Goal: Information Seeking & Learning: Learn about a topic

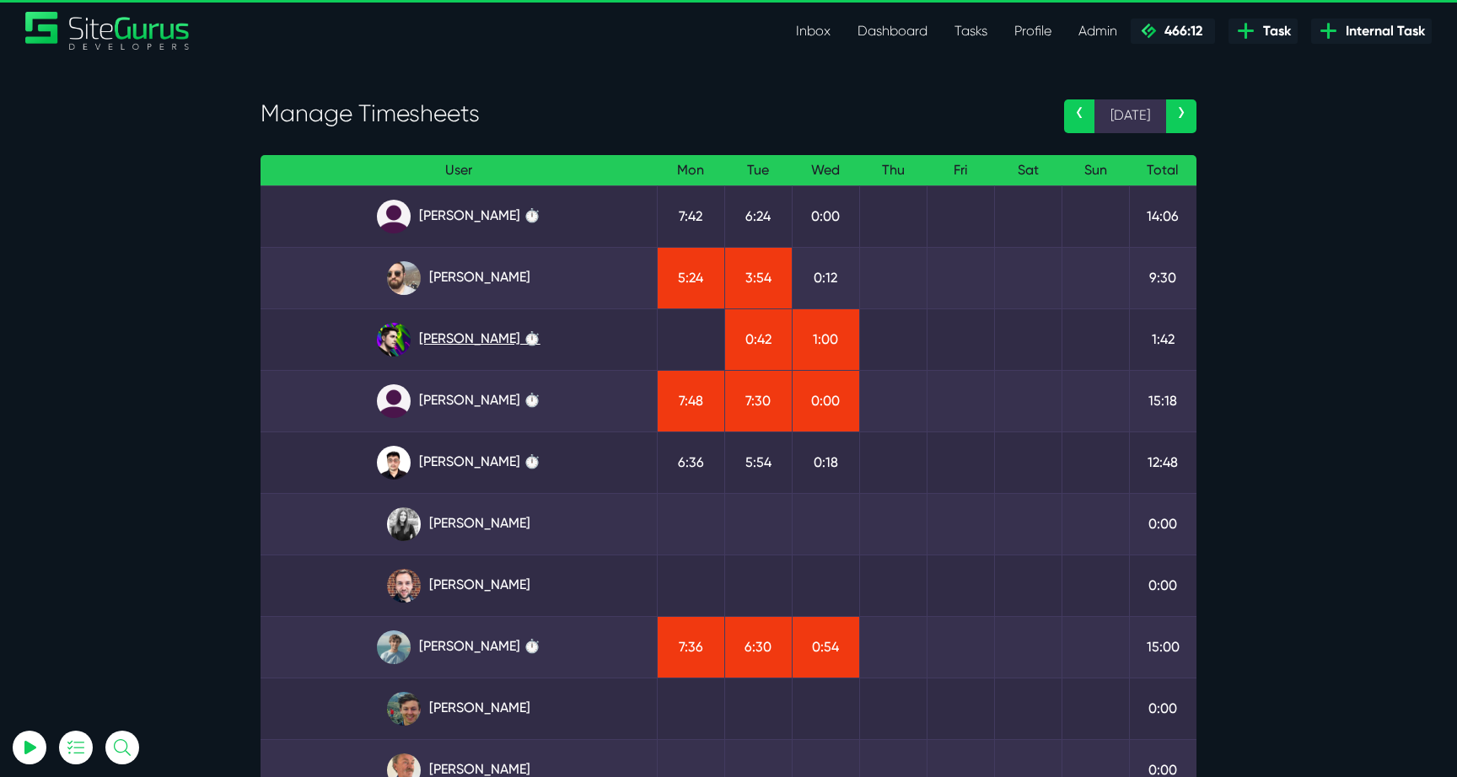
type input "[EMAIL_ADDRESS][DOMAIN_NAME]"
click at [421, 329] on link "[PERSON_NAME] ⏱️" at bounding box center [458, 340] width 369 height 34
click at [485, 331] on link "Josh Carter ⏱️" at bounding box center [458, 340] width 369 height 34
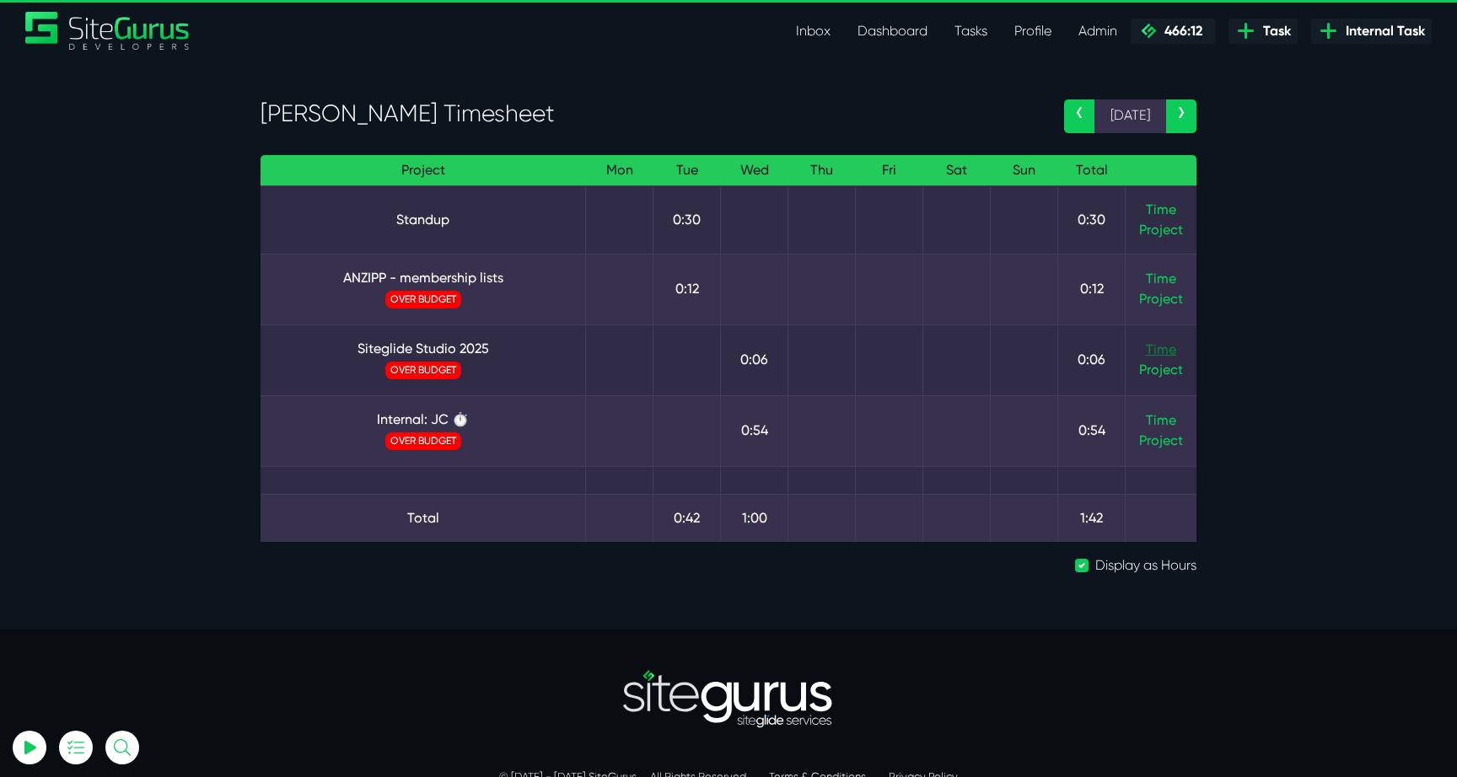
click at [1160, 351] on link "Time" at bounding box center [1161, 349] width 30 height 16
click at [468, 345] on link "Siteglide Studio 2025" at bounding box center [423, 349] width 298 height 20
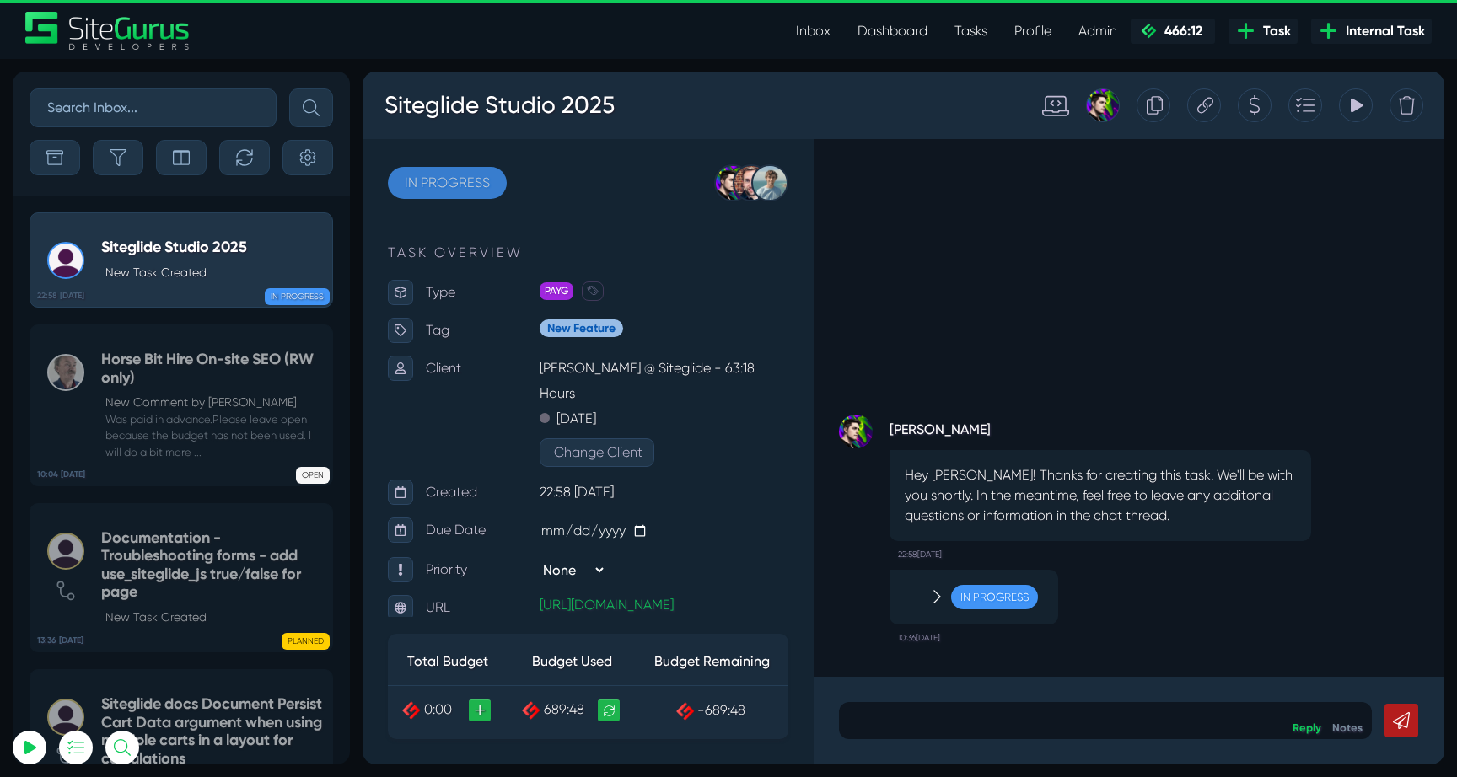
click at [476, 187] on link "IN PROGRESS" at bounding box center [447, 183] width 119 height 32
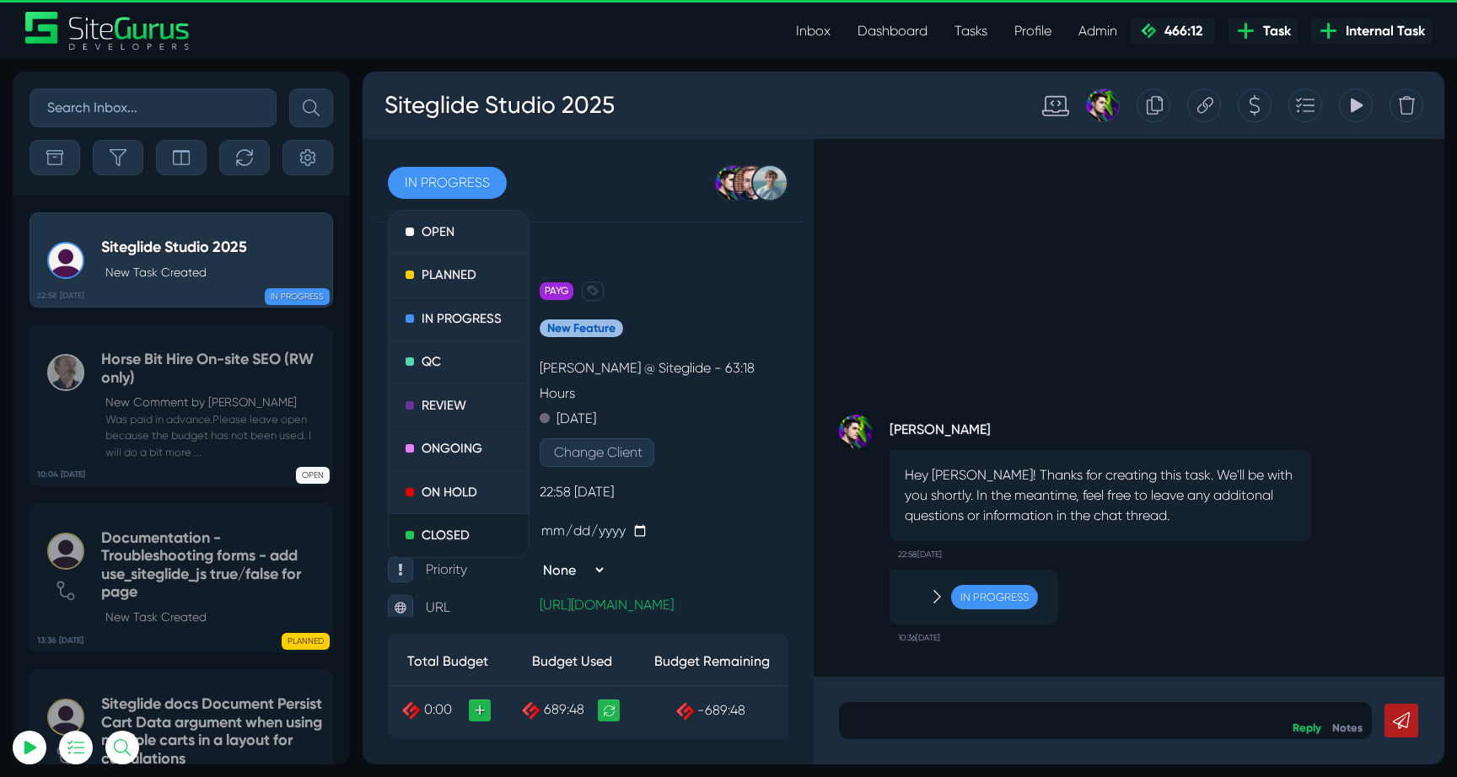
click at [456, 545] on link "CLOSED" at bounding box center [459, 535] width 140 height 43
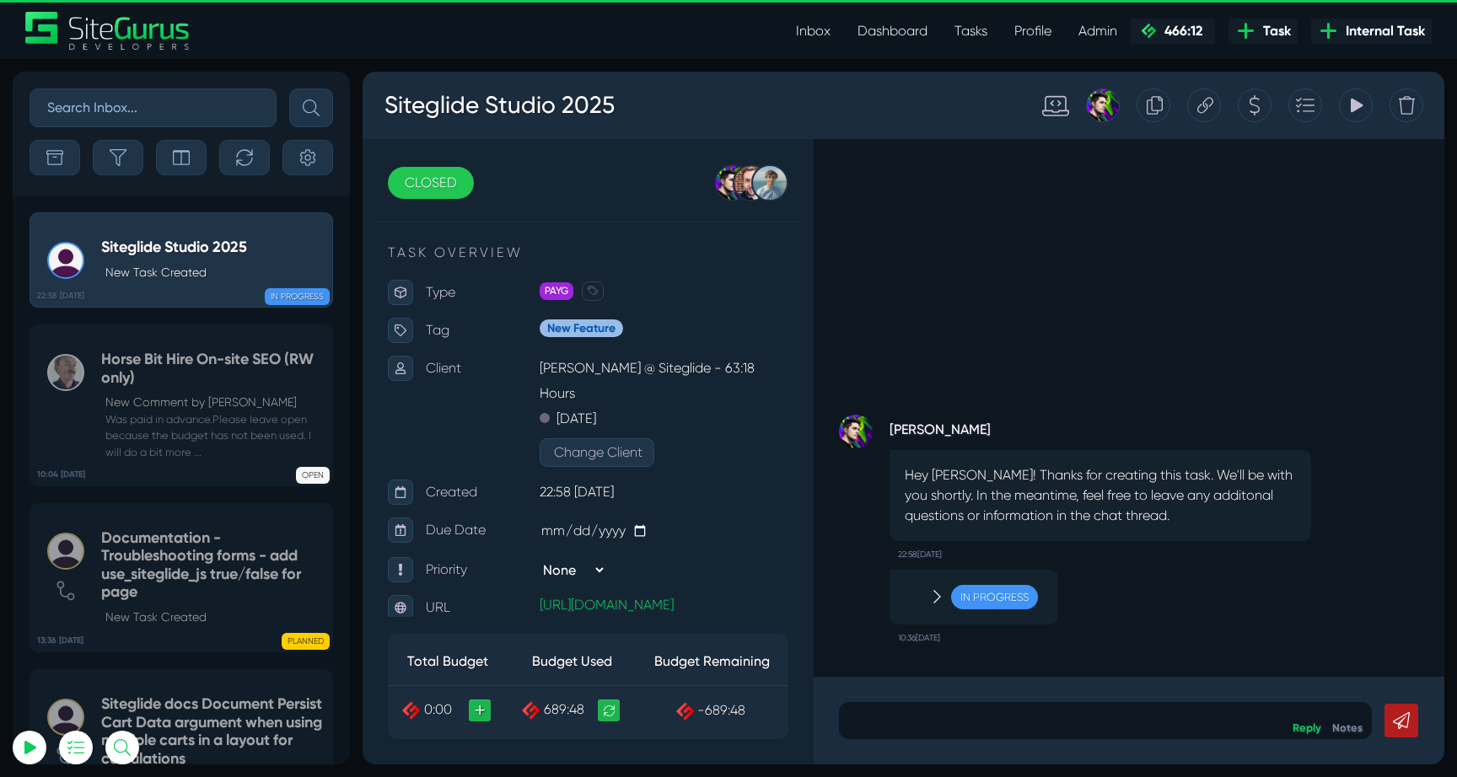
type input "luke@sitegurus.io"
click at [121, 165] on button "button" at bounding box center [118, 157] width 51 height 35
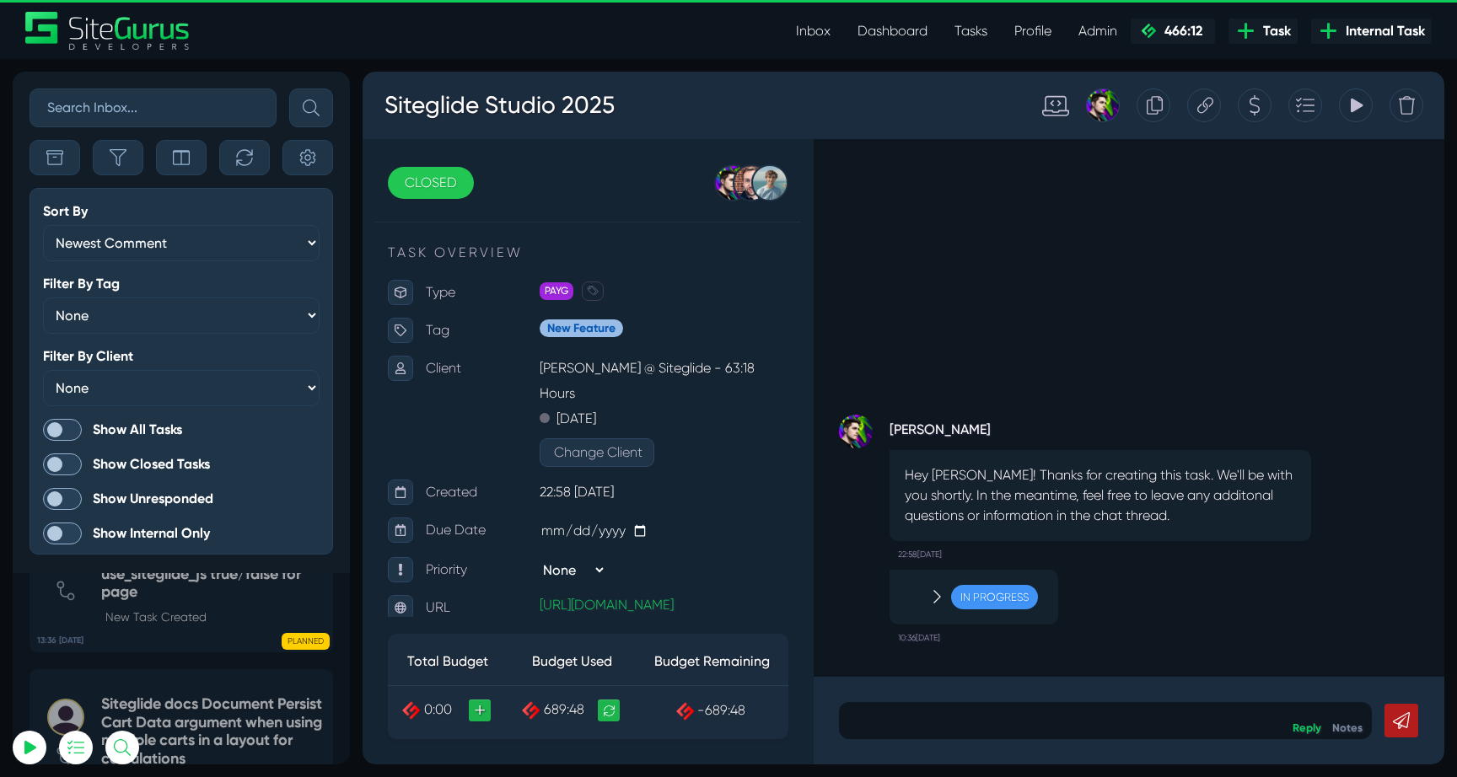
click at [60, 421] on span at bounding box center [62, 430] width 39 height 22
click at [0, 0] on input "Show All Tasks" at bounding box center [0, 0] width 0 height 0
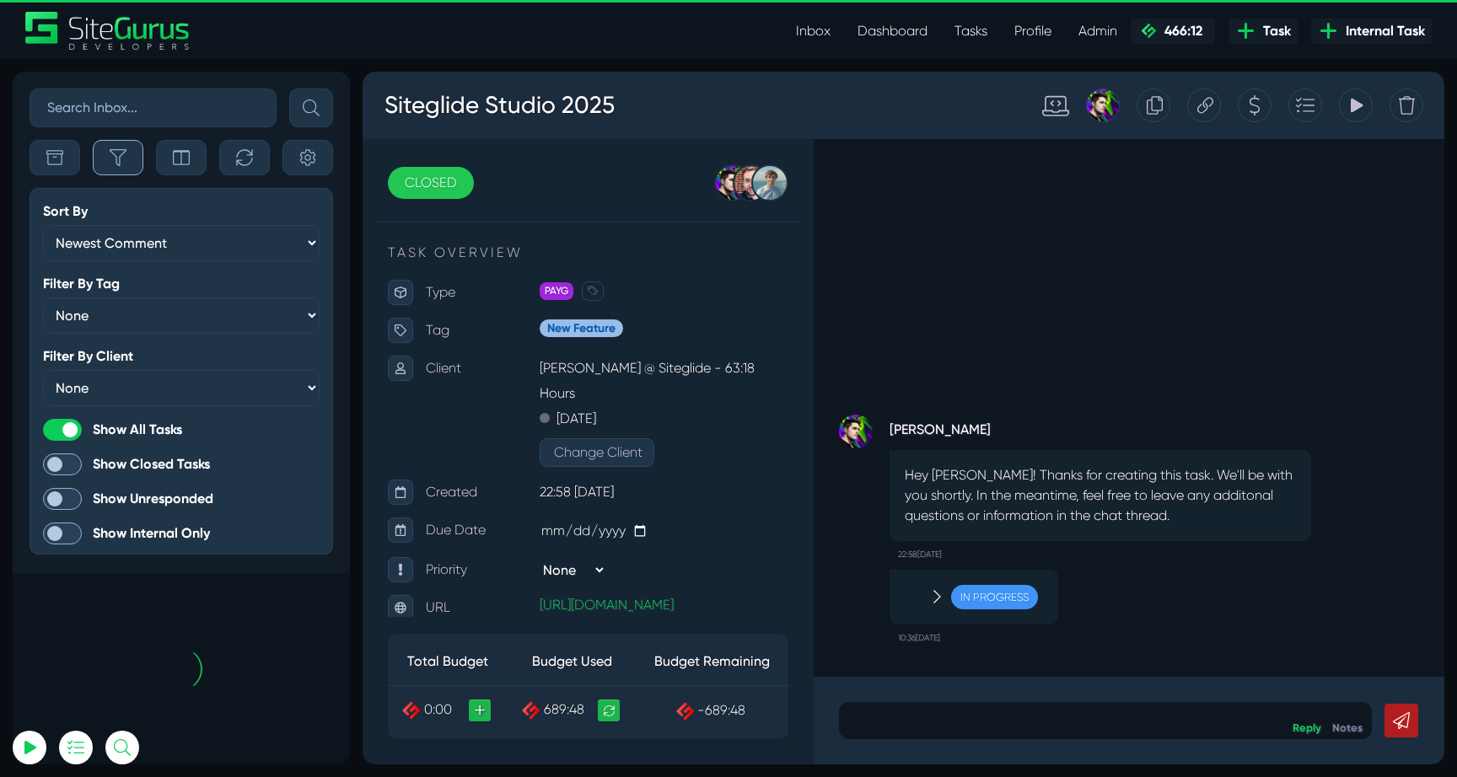
click at [122, 159] on icon "button" at bounding box center [118, 157] width 17 height 17
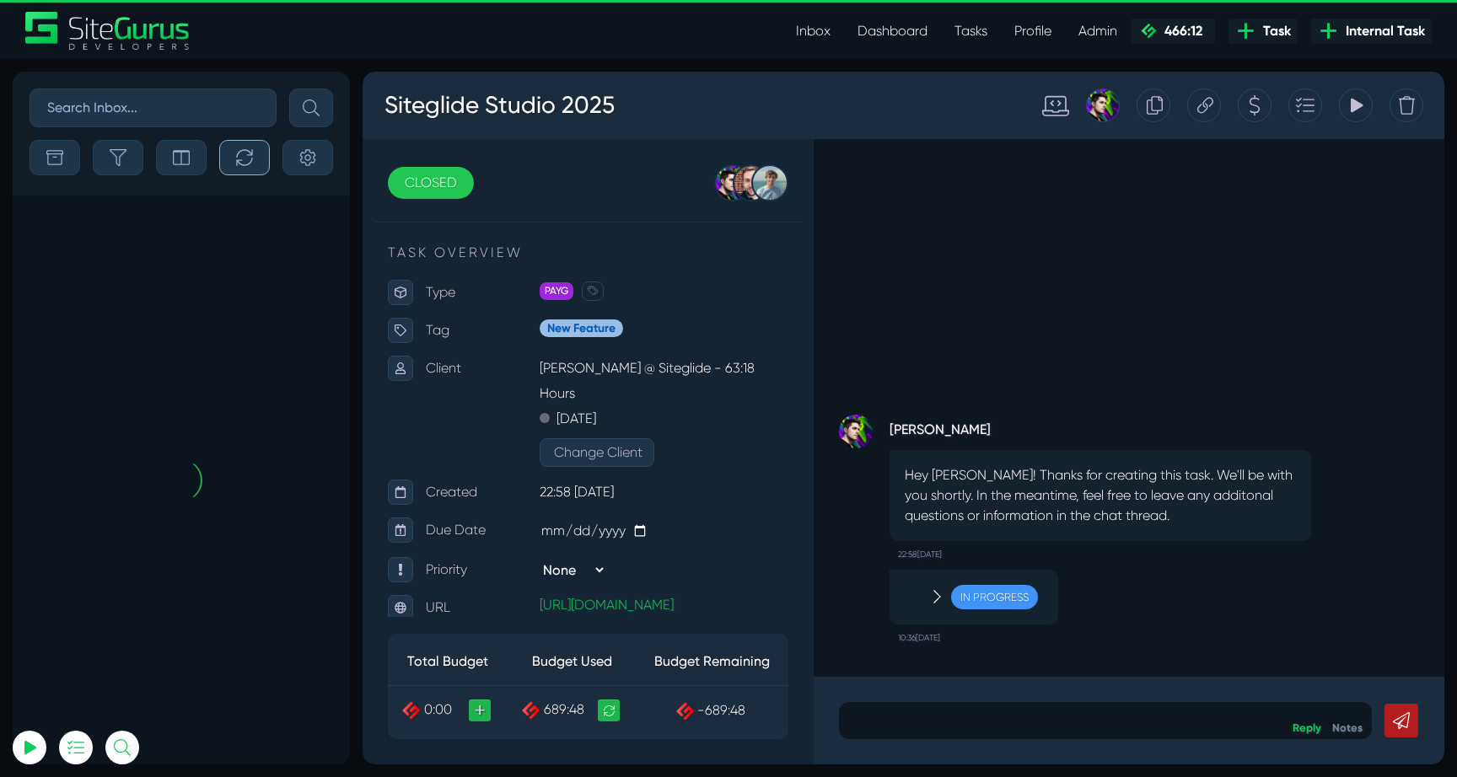
click at [223, 162] on button "button" at bounding box center [244, 157] width 51 height 35
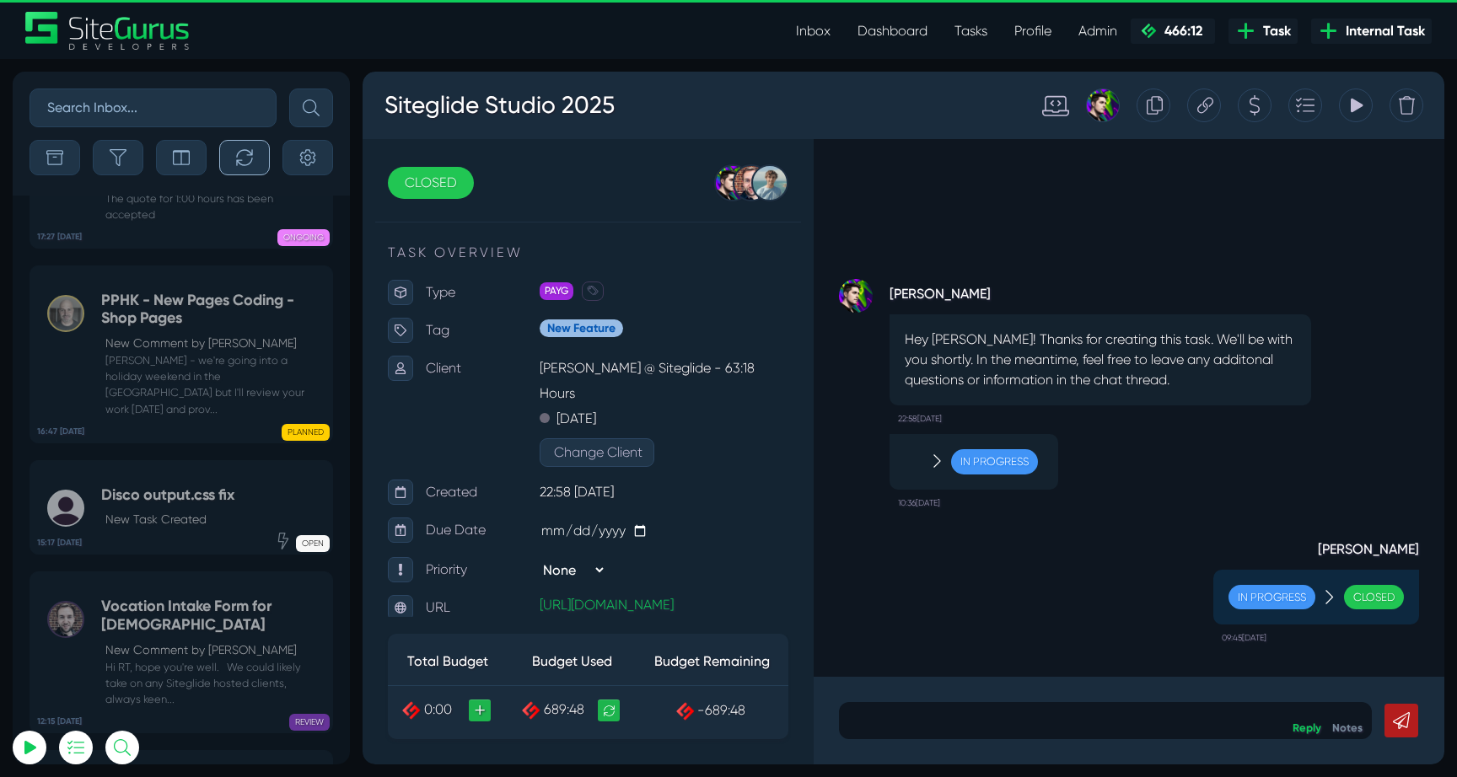
scroll to position [-67252, 0]
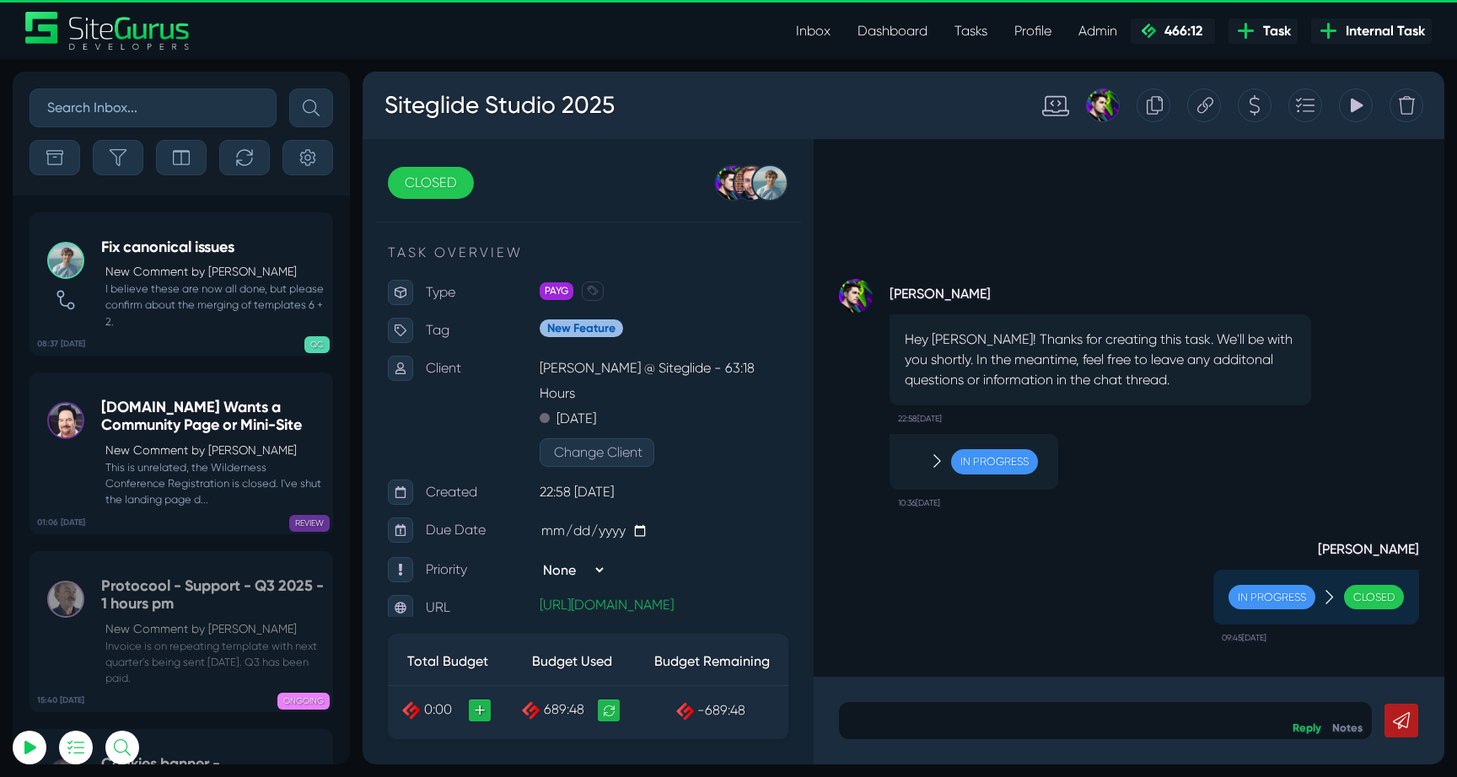
click at [189, 271] on p "New Comment by Matt Jones" at bounding box center [214, 272] width 218 height 18
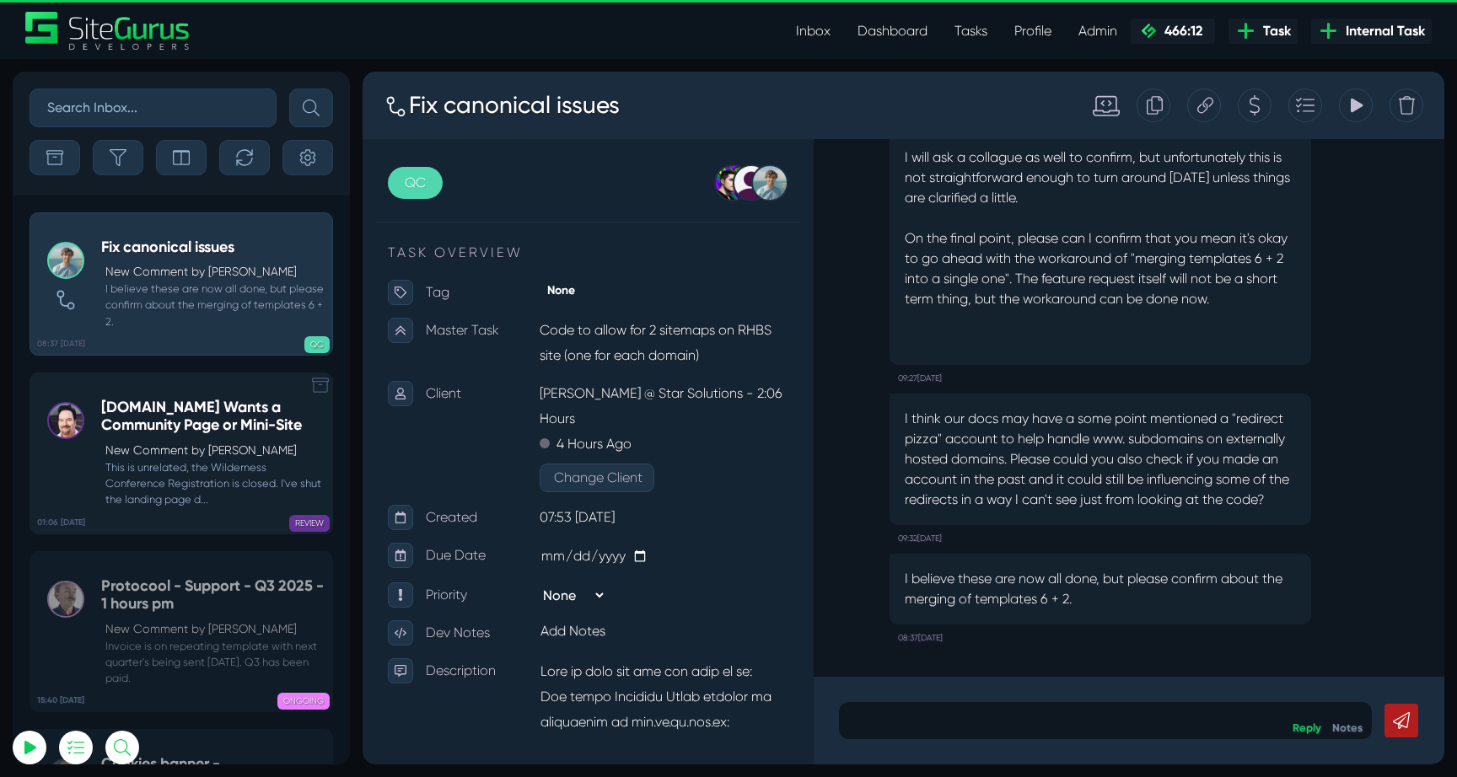
click at [194, 446] on p "New Comment by Michael Clawson" at bounding box center [214, 451] width 218 height 18
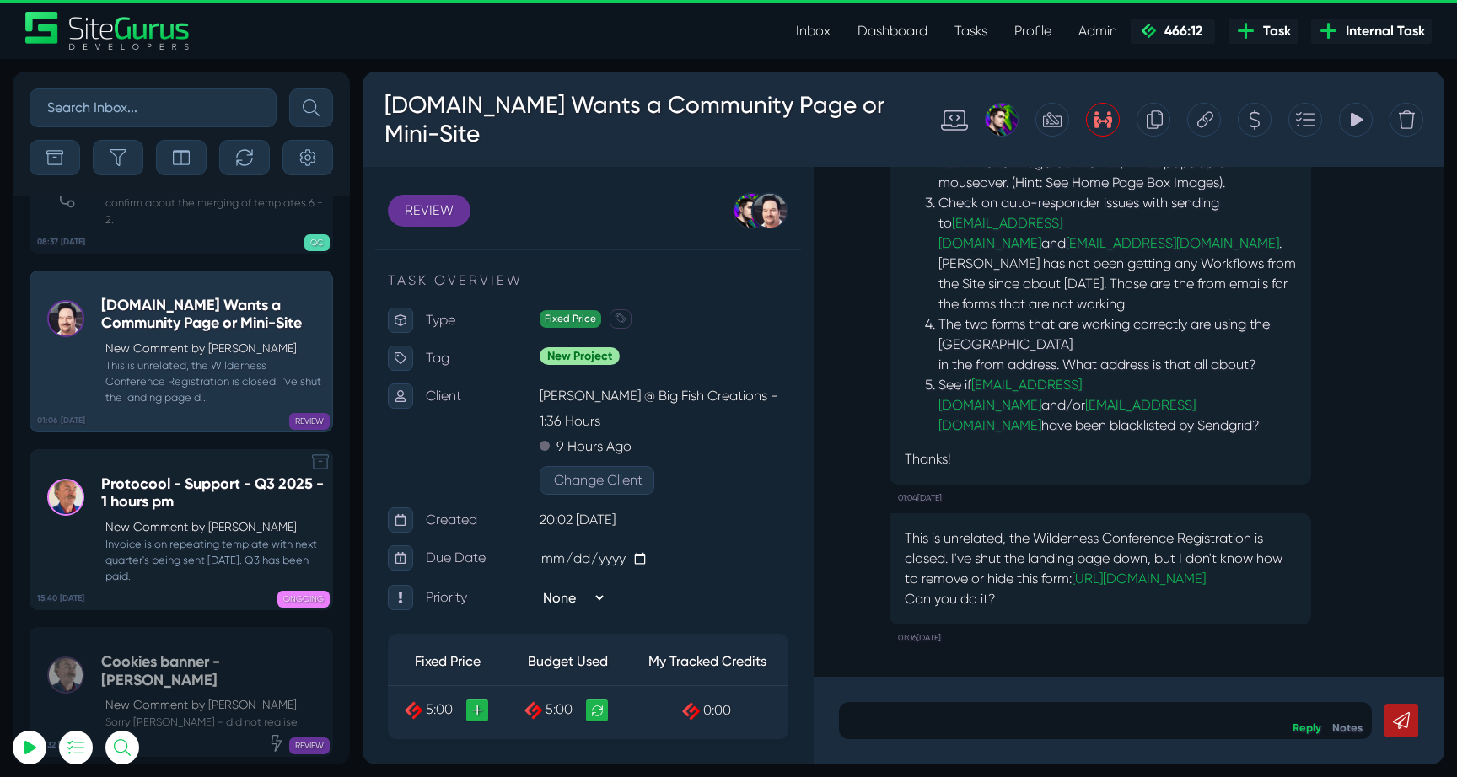
click at [186, 536] on small "Invoice is on repeating template with next quarter's being sent 01/10/25. Q3 ha…" at bounding box center [212, 560] width 223 height 49
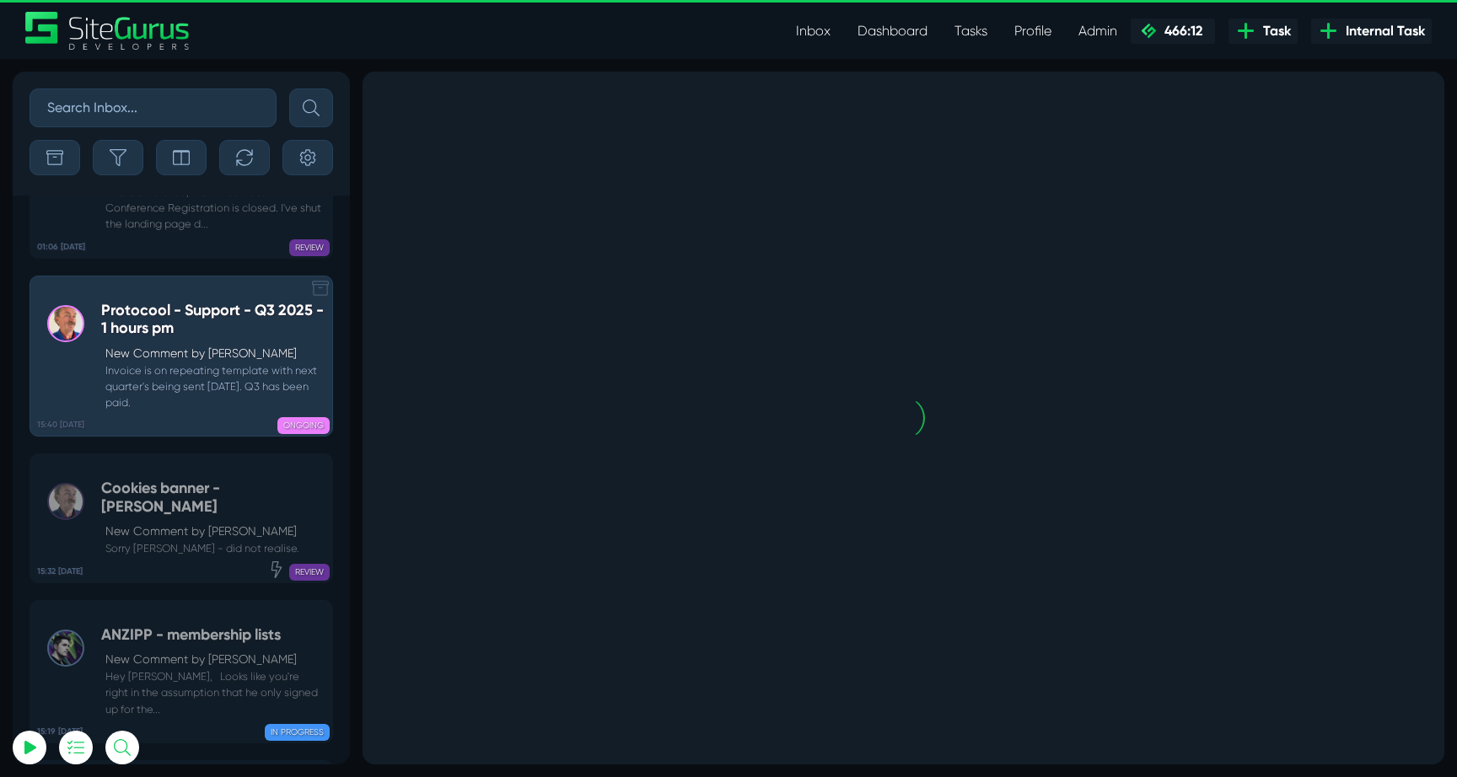
scroll to position [-66914, 0]
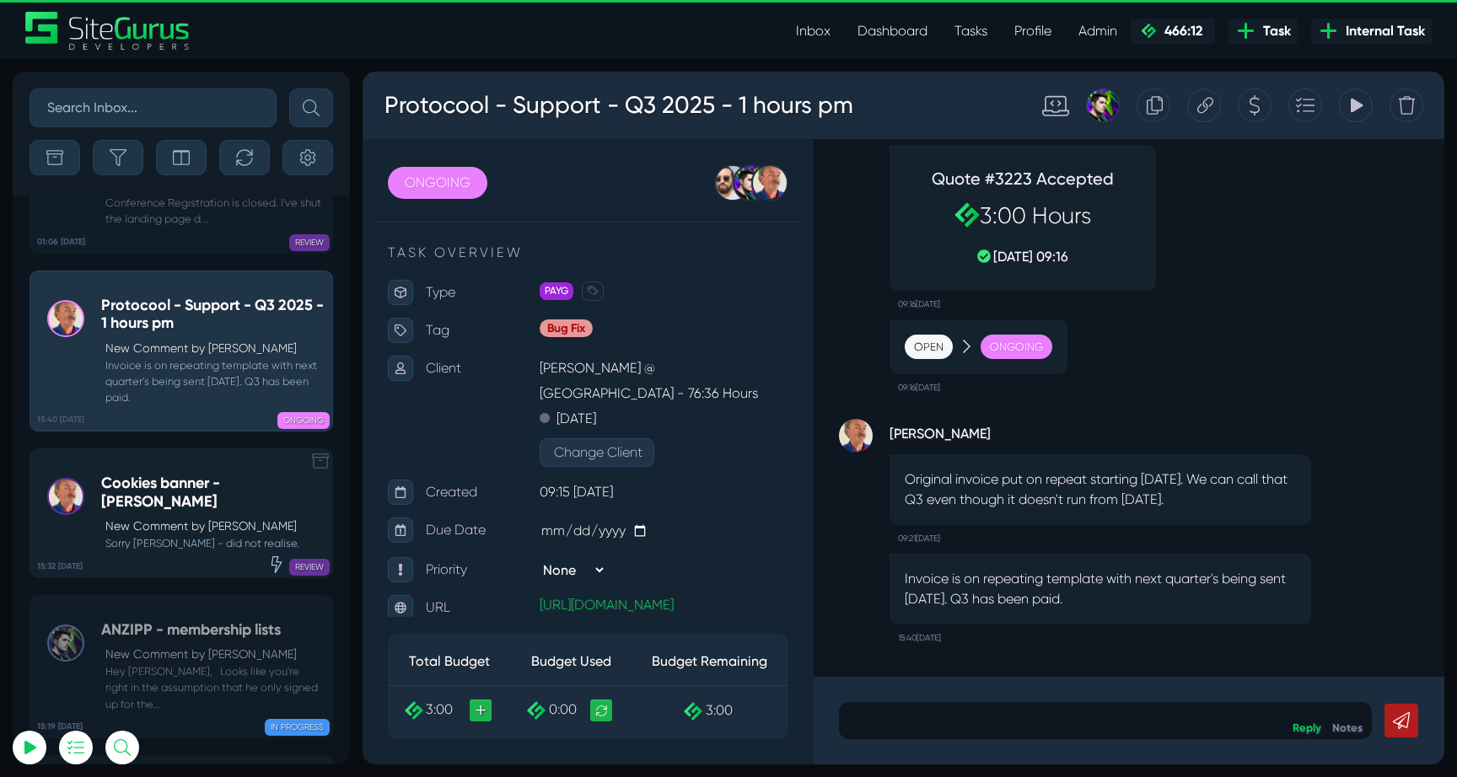
click at [170, 535] on small "Sorry Gary - did not realise." at bounding box center [212, 543] width 223 height 16
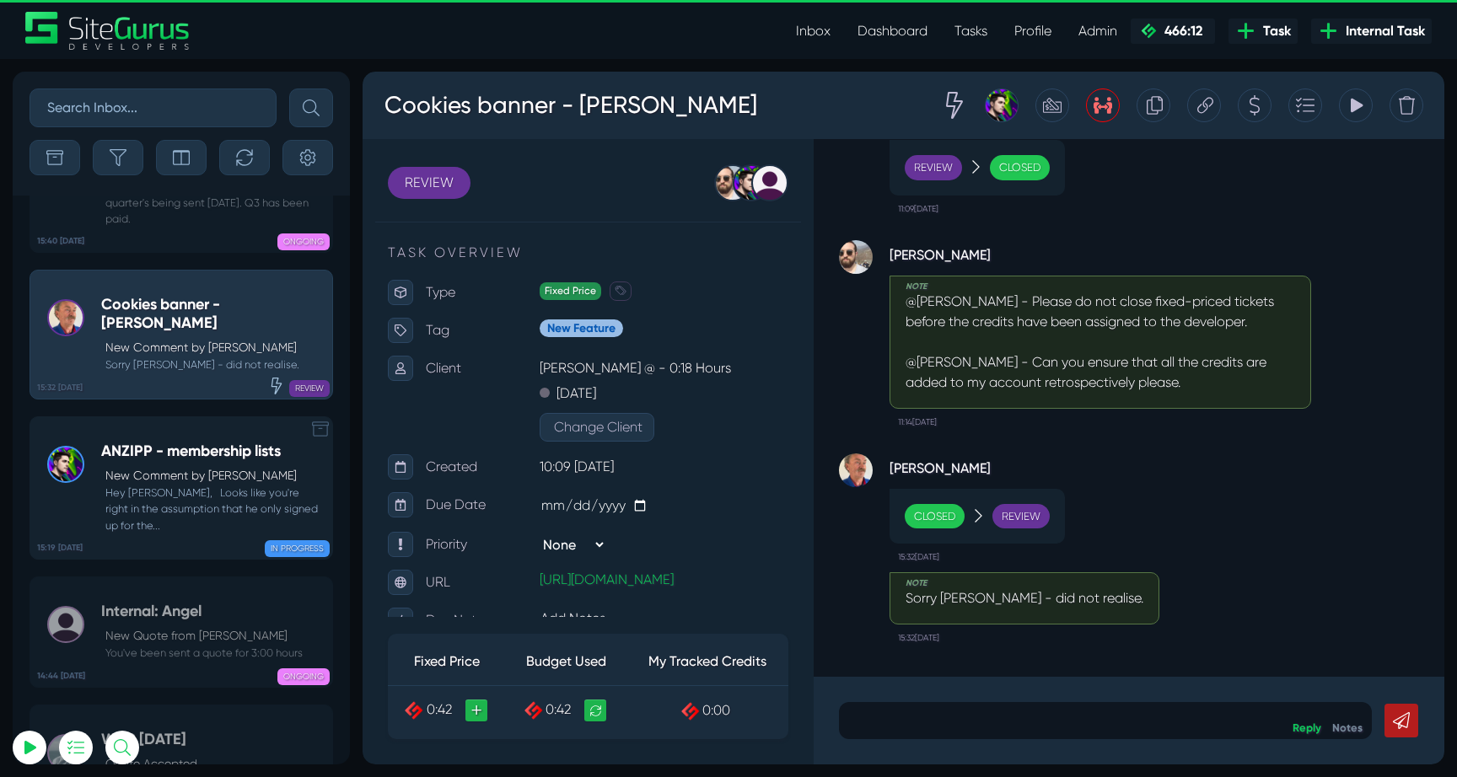
click at [136, 467] on p "New Comment by Josh Carter" at bounding box center [214, 476] width 218 height 18
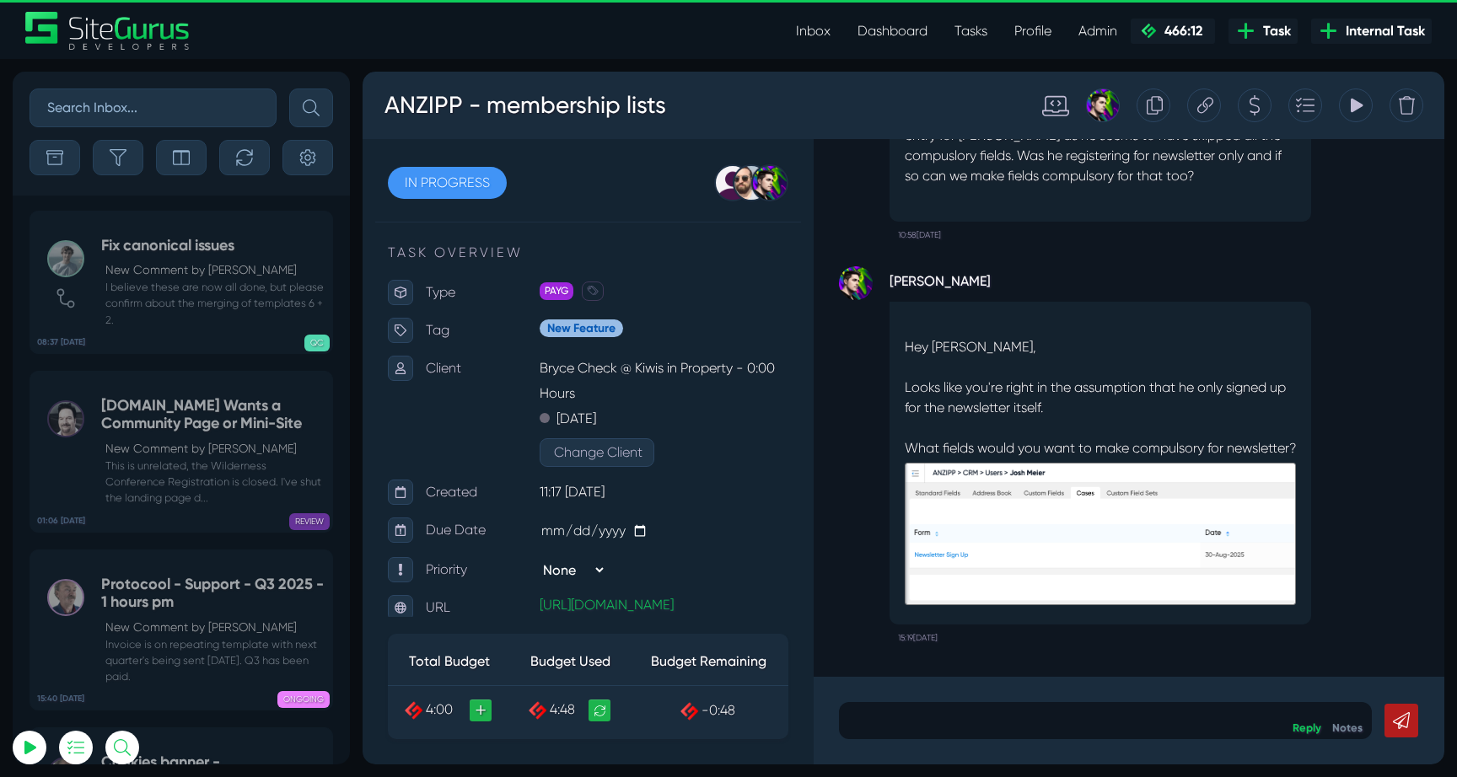
scroll to position [-67252, 0]
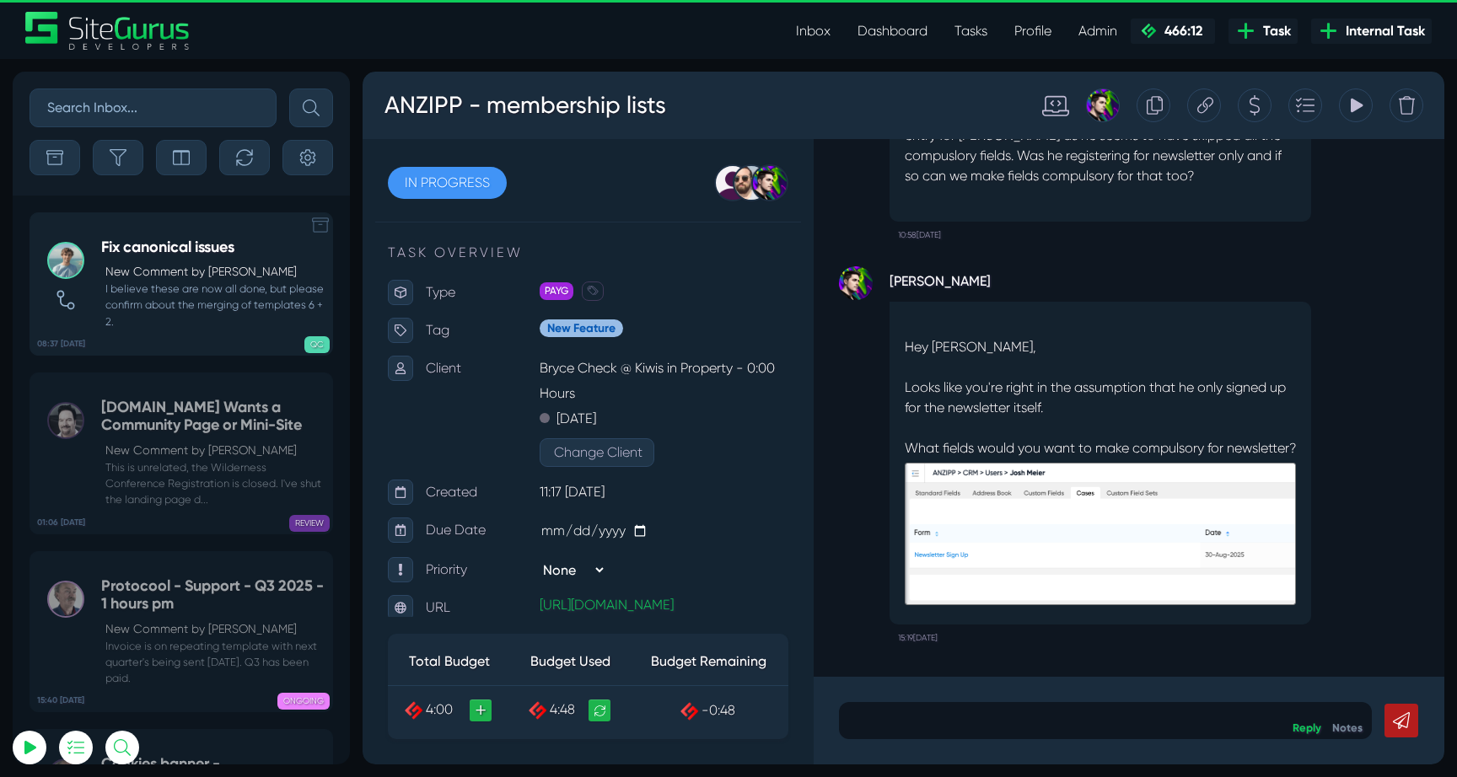
click at [202, 245] on h5 "Fix canonical issues" at bounding box center [212, 248] width 223 height 19
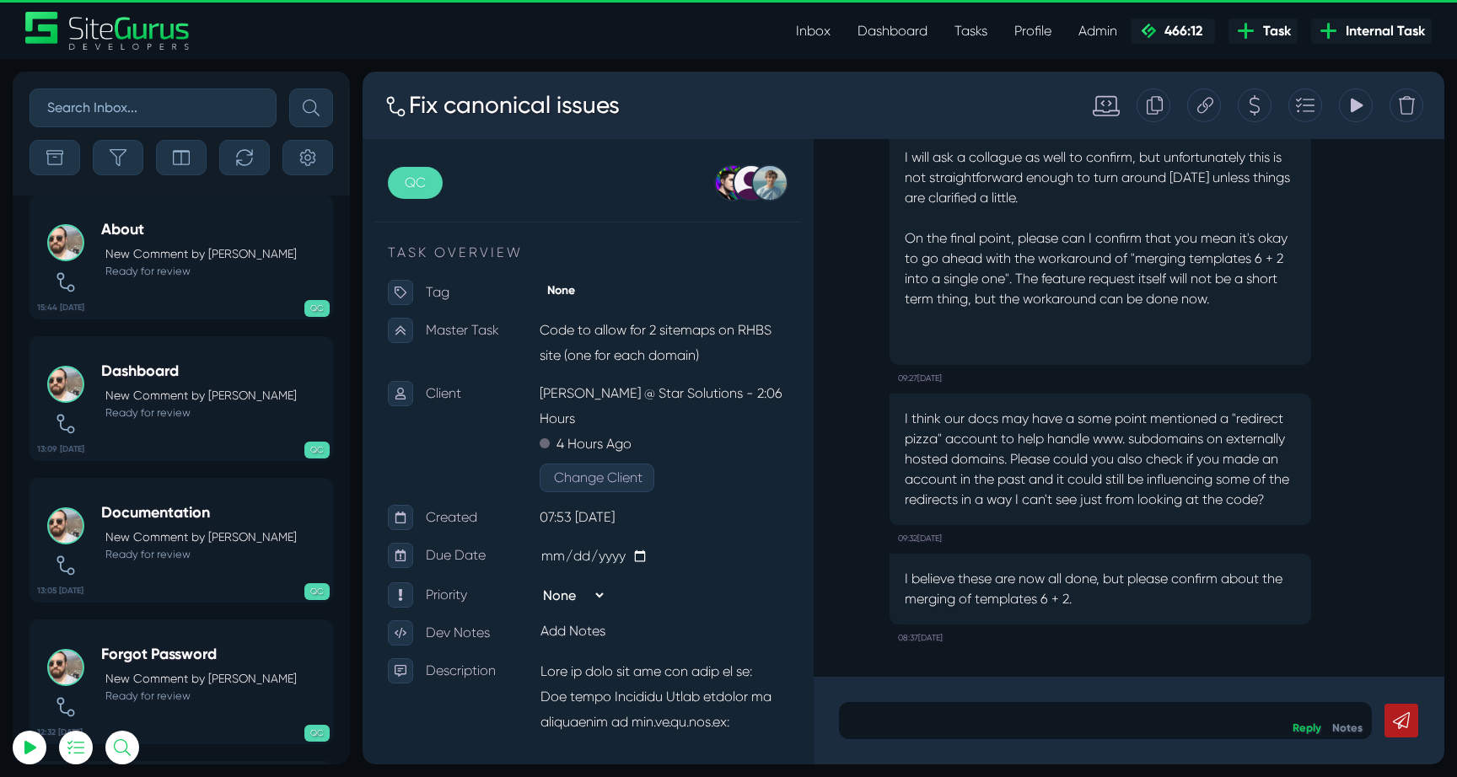
scroll to position [-29324, 0]
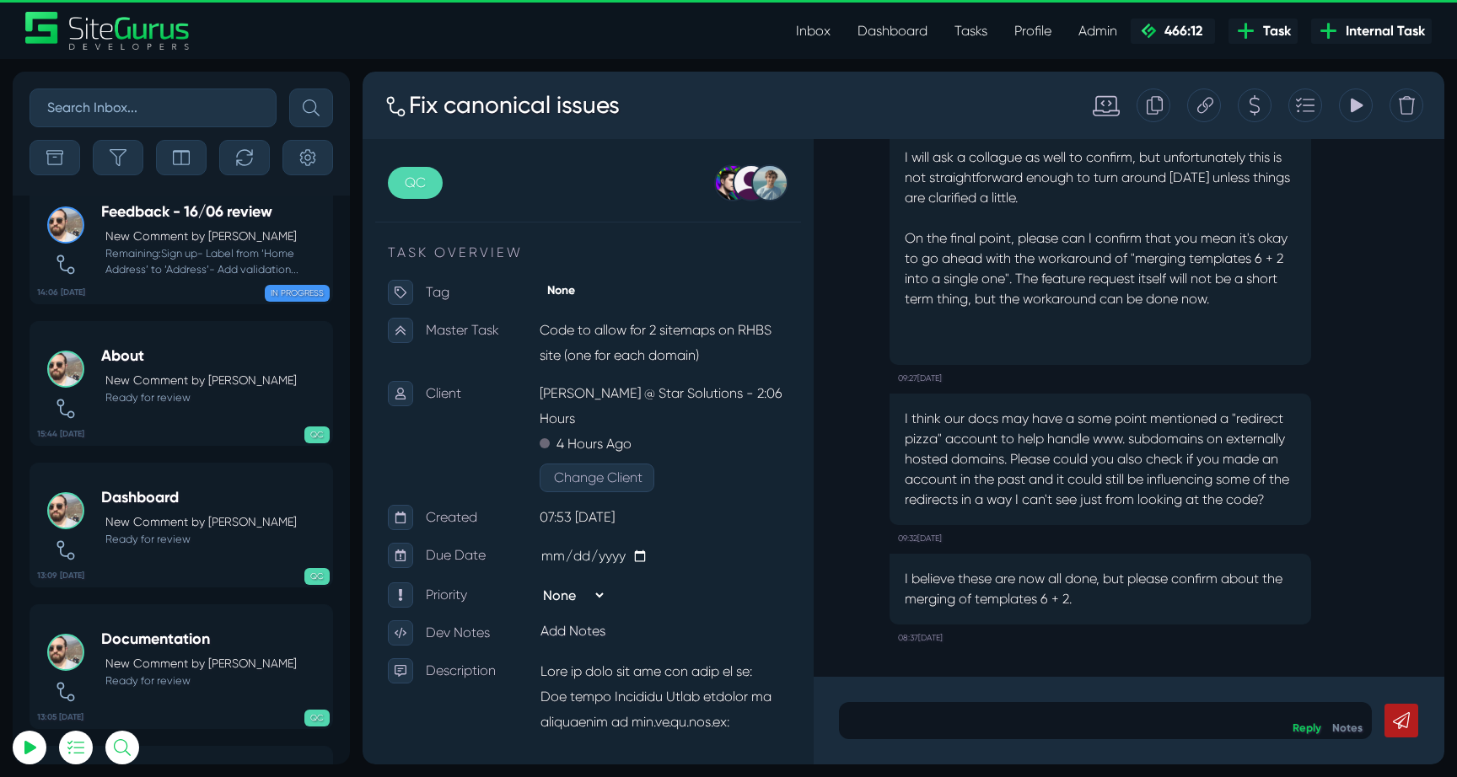
click at [800, 35] on link "Inbox" at bounding box center [813, 31] width 62 height 34
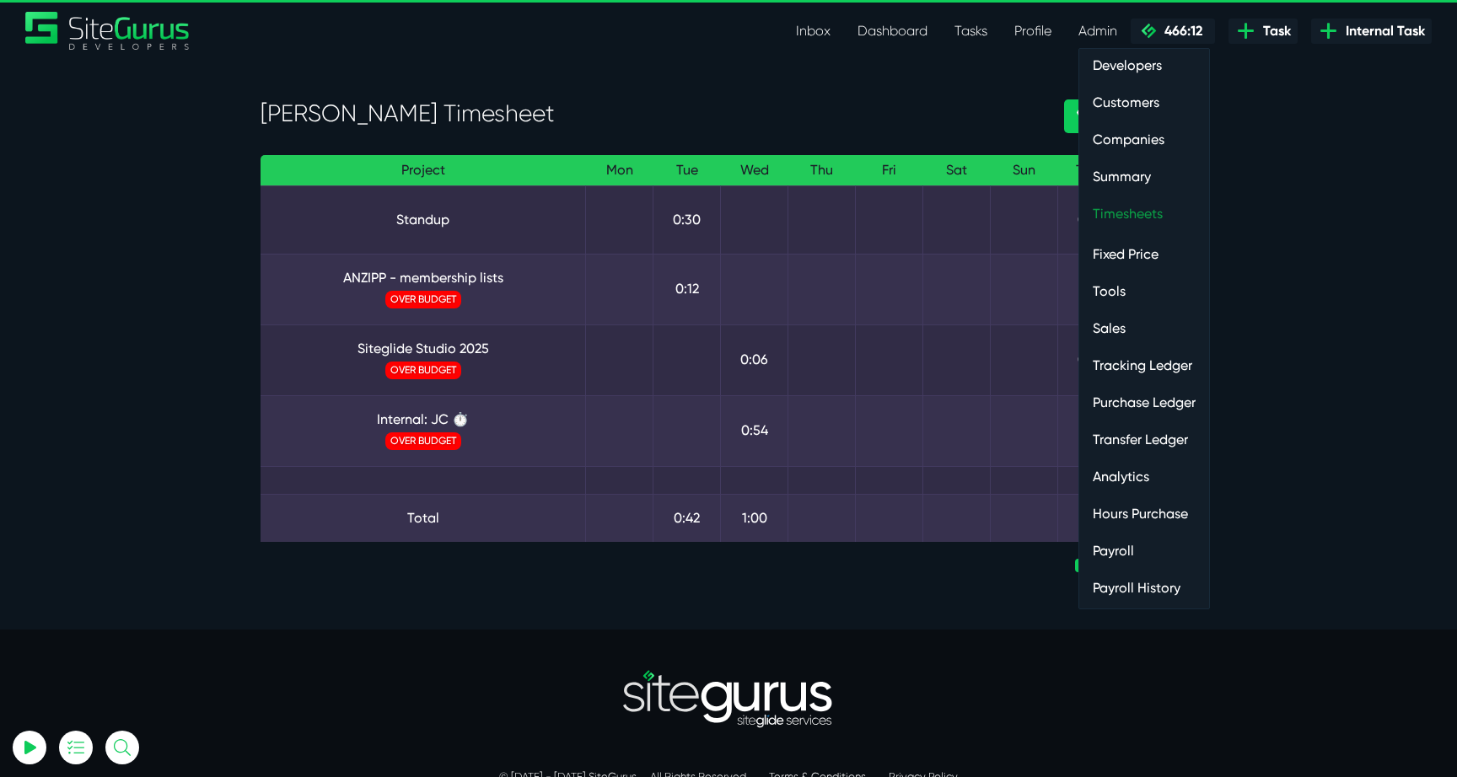
click at [1112, 212] on link "Timesheets" at bounding box center [1144, 214] width 130 height 34
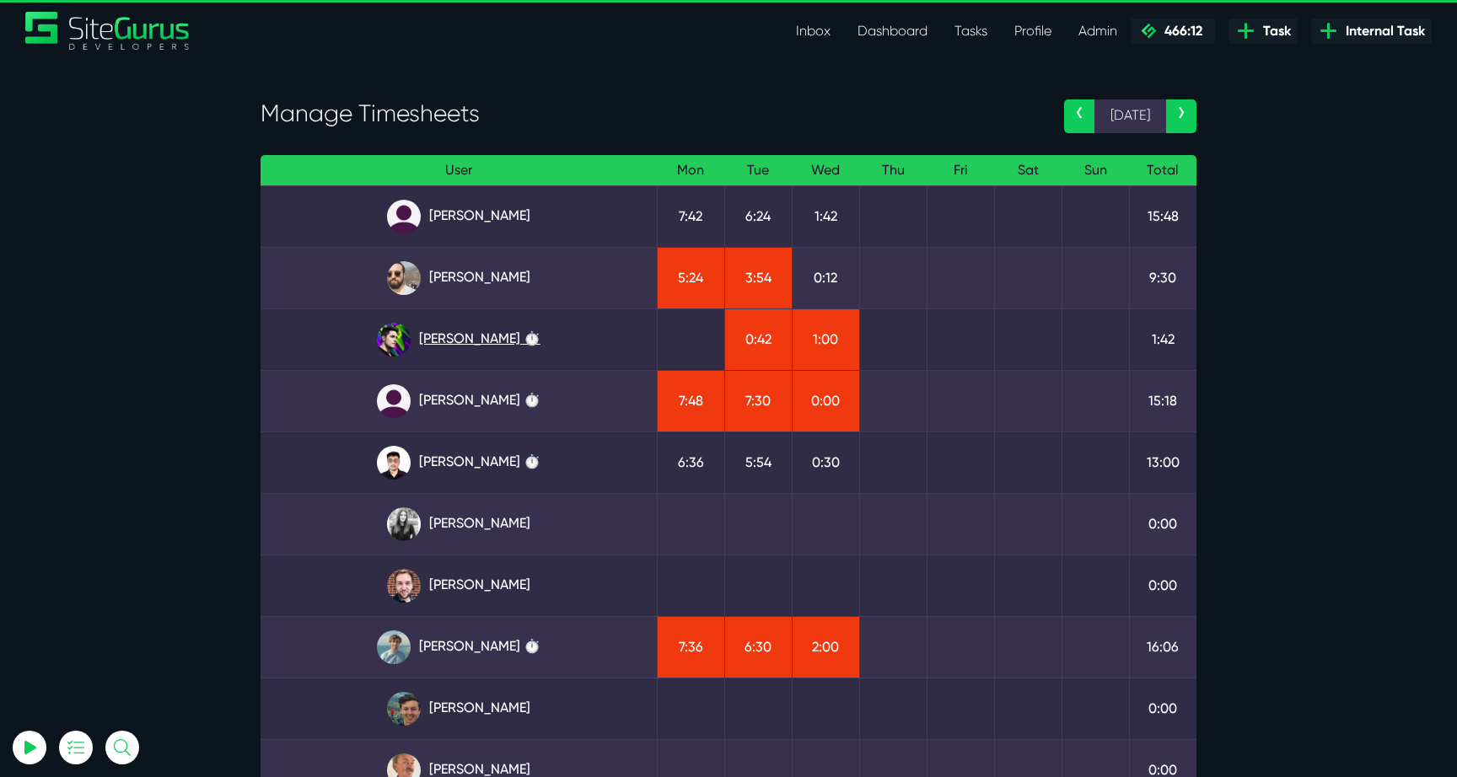
click at [476, 341] on link "Josh Carter ⏱️" at bounding box center [458, 340] width 369 height 34
type input "luke@sitegurus.io"
click at [491, 657] on link "Matt Jones" at bounding box center [458, 648] width 369 height 34
click at [478, 640] on link "[PERSON_NAME]" at bounding box center [458, 648] width 369 height 34
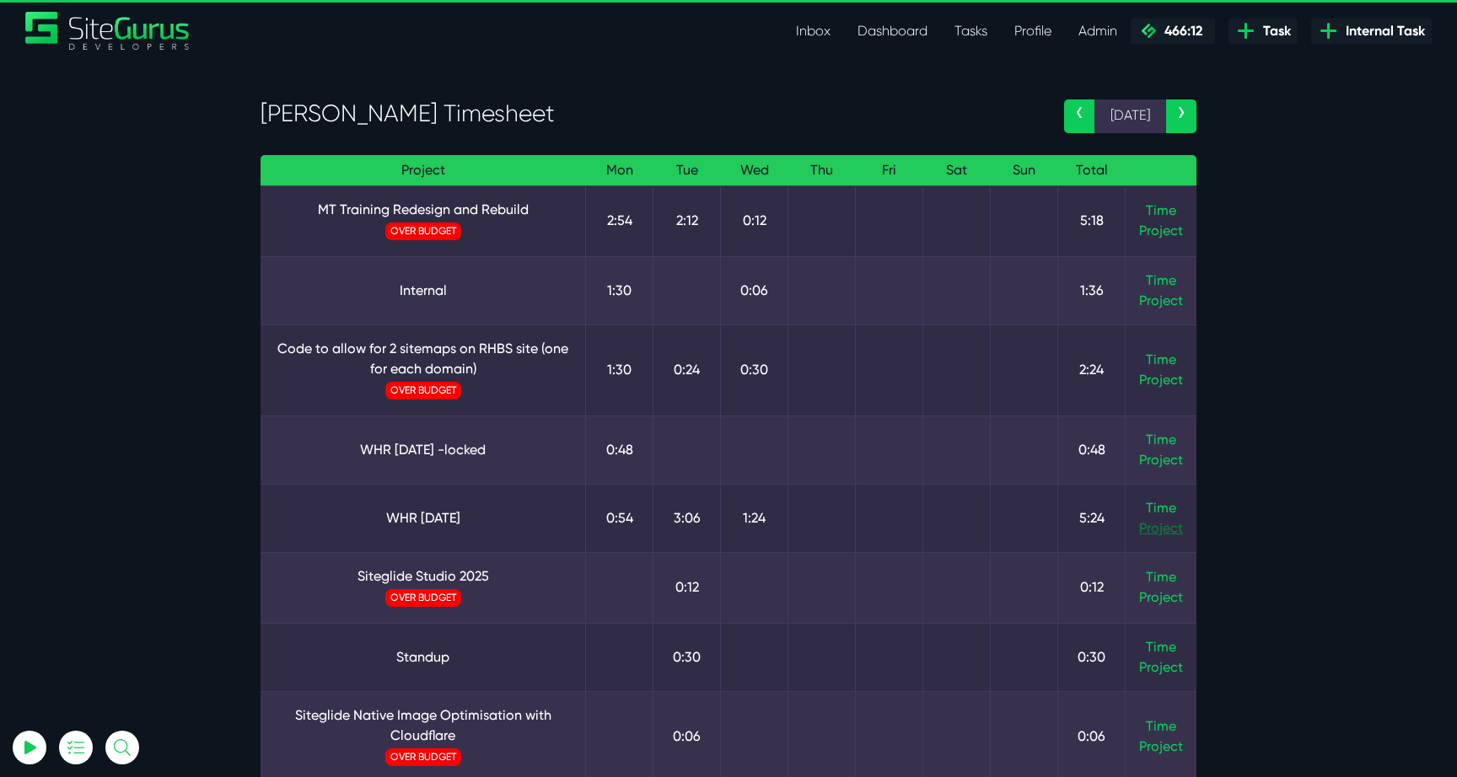
click at [1159, 519] on link "Project" at bounding box center [1161, 529] width 44 height 20
click at [1167, 500] on link "Time" at bounding box center [1161, 508] width 30 height 16
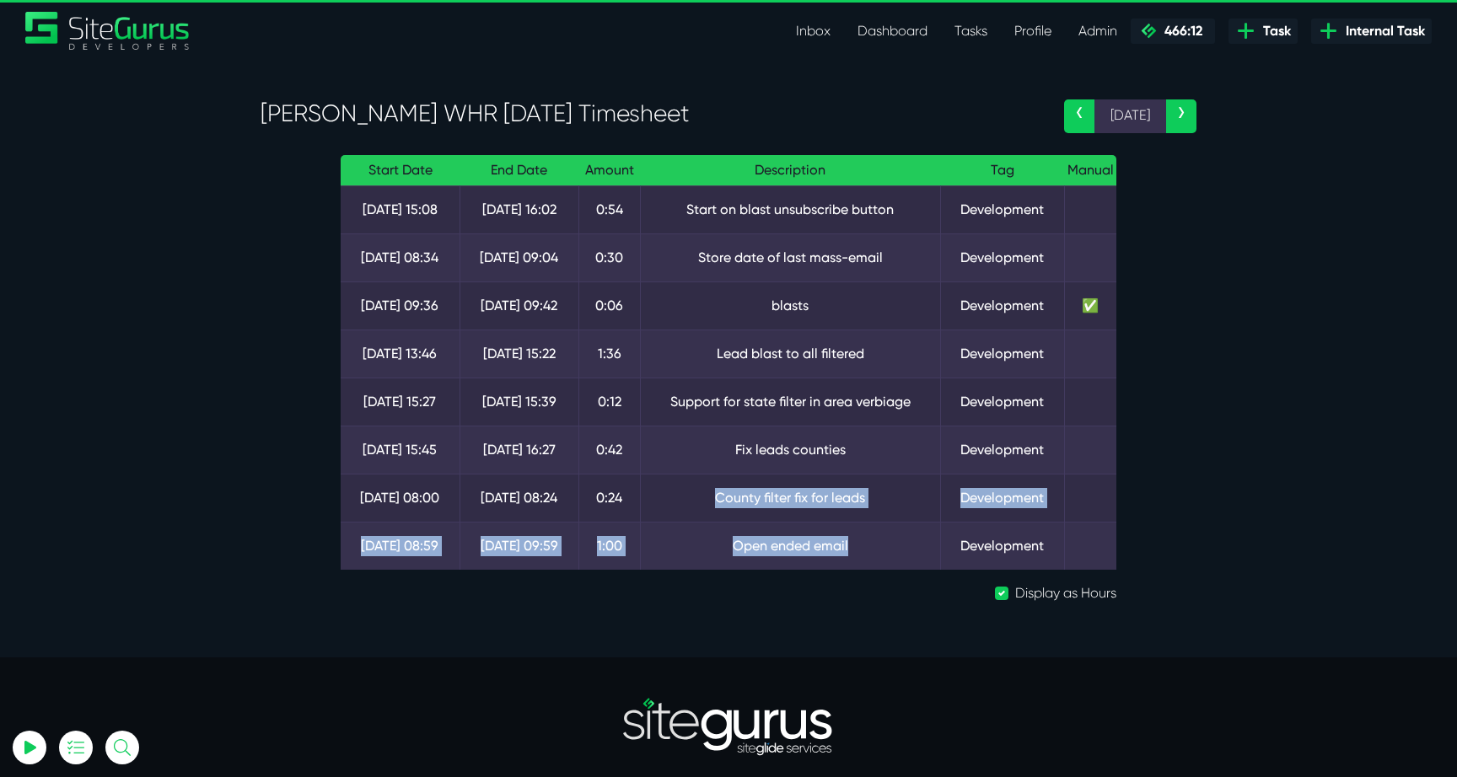
drag, startPoint x: 868, startPoint y: 554, endPoint x: 696, endPoint y: 491, distance: 183.3
click at [696, 491] on tbody "[DATE] 15:08 [DATE] 16:02 0:54 Start on blast unsubscribe button Development [D…" at bounding box center [729, 378] width 776 height 384
click at [696, 491] on td "County filter fix for leads" at bounding box center [790, 498] width 299 height 48
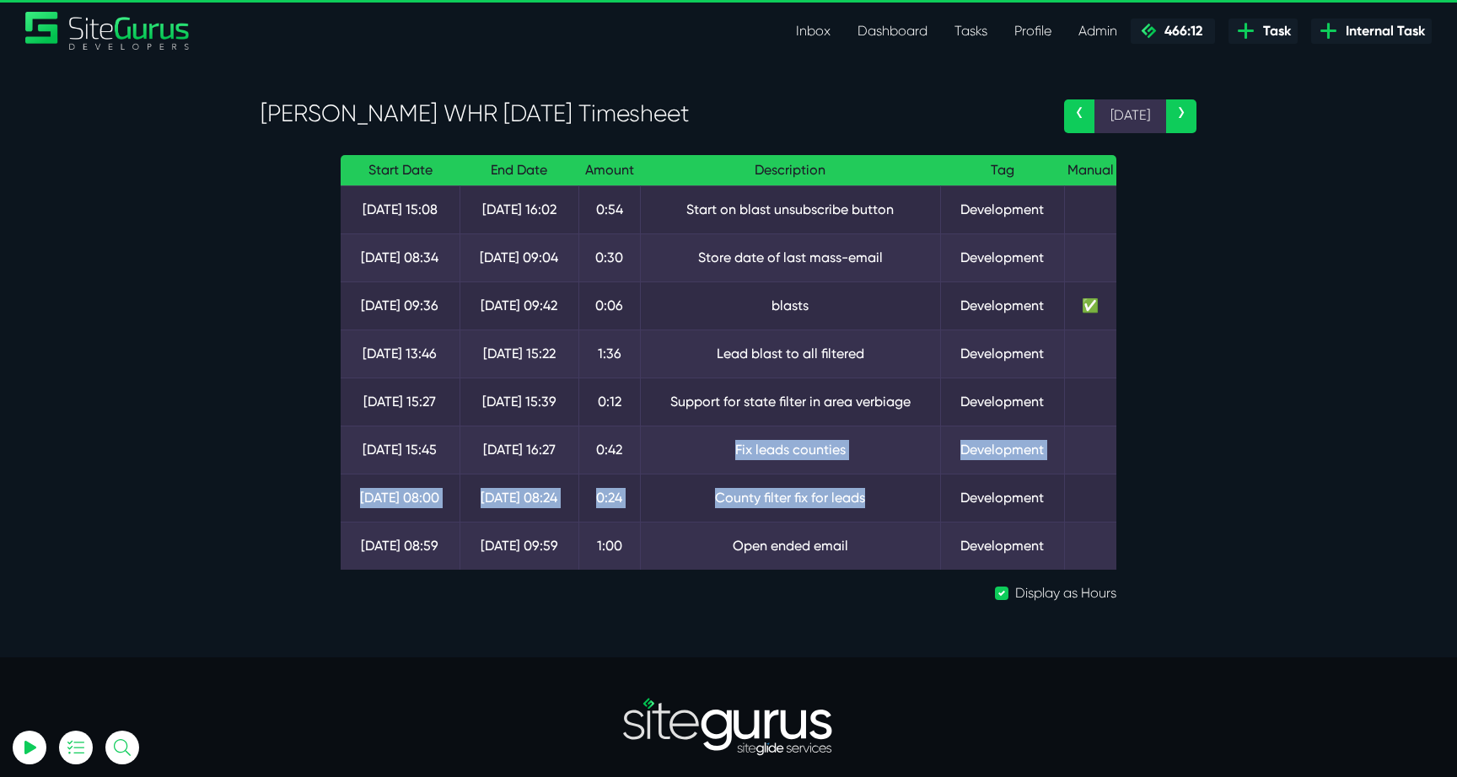
drag, startPoint x: 856, startPoint y: 502, endPoint x: 728, endPoint y: 426, distance: 148.9
click at [728, 426] on tbody "[DATE] 15:08 [DATE] 16:02 0:54 Start on blast unsubscribe button Development [D…" at bounding box center [729, 378] width 776 height 384
click at [728, 426] on td "Fix leads counties" at bounding box center [790, 450] width 299 height 48
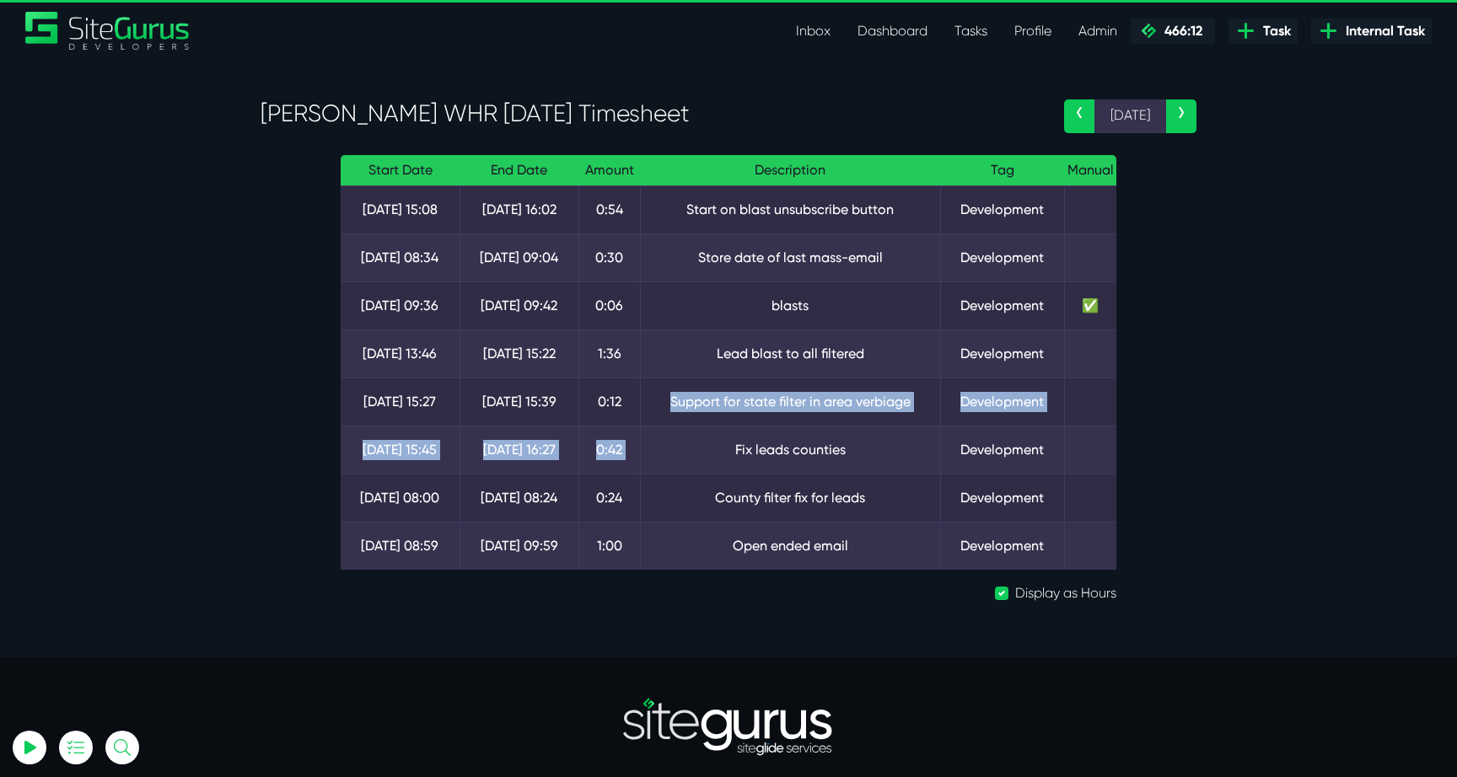
drag, startPoint x: 665, startPoint y: 401, endPoint x: 891, endPoint y: 433, distance: 228.4
click at [892, 433] on tbody "[DATE] 15:08 [DATE] 16:02 0:54 Start on blast unsubscribe button Development [D…" at bounding box center [729, 378] width 776 height 384
click at [891, 433] on td "Fix leads counties" at bounding box center [790, 450] width 299 height 48
